Goal: Check status: Check status

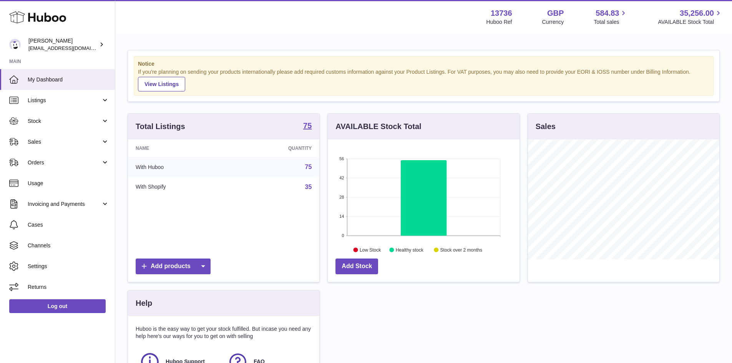
scroll to position [120, 192]
click at [58, 128] on link "Stock" at bounding box center [57, 121] width 115 height 21
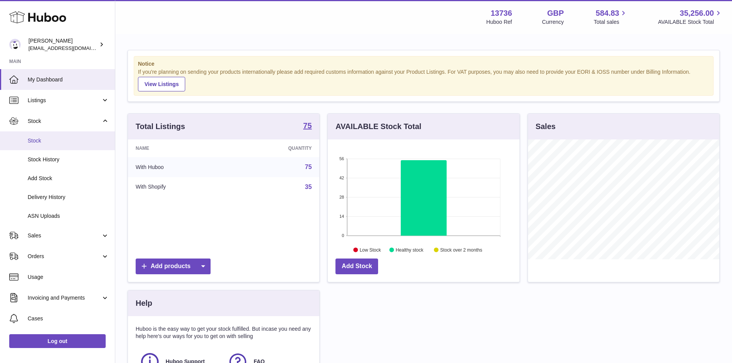
click at [58, 138] on span "Stock" at bounding box center [68, 140] width 81 height 7
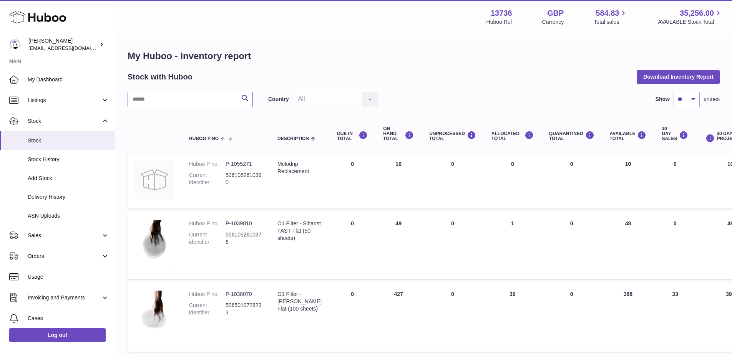
click at [179, 99] on input "text" at bounding box center [190, 99] width 125 height 15
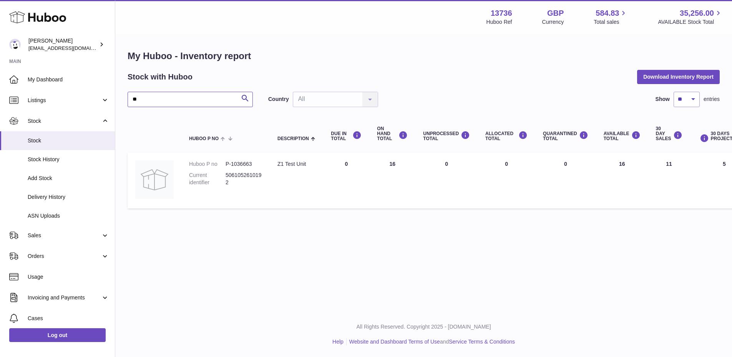
type input "*"
